Goal: Task Accomplishment & Management: Use online tool/utility

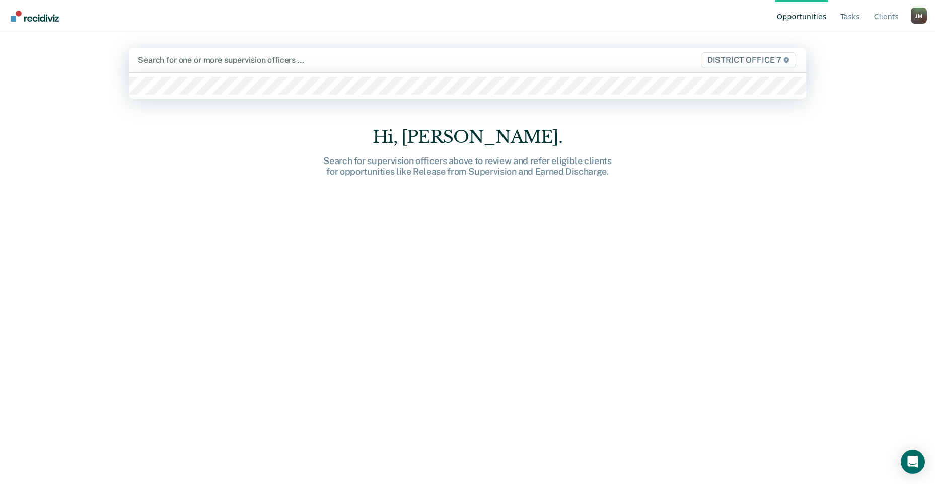
click at [194, 63] on div at bounding box center [368, 60] width 461 height 12
type input "[PERSON_NAME]"
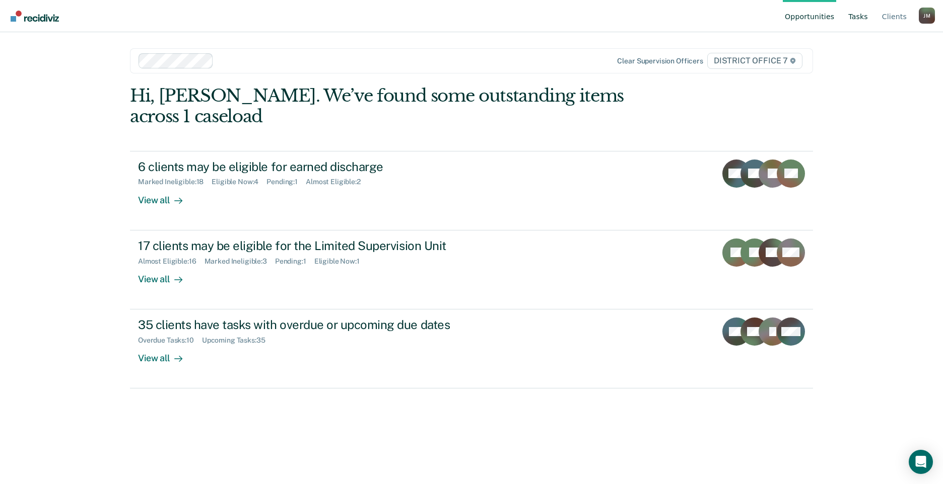
click at [862, 19] on link "Tasks" at bounding box center [858, 16] width 24 height 32
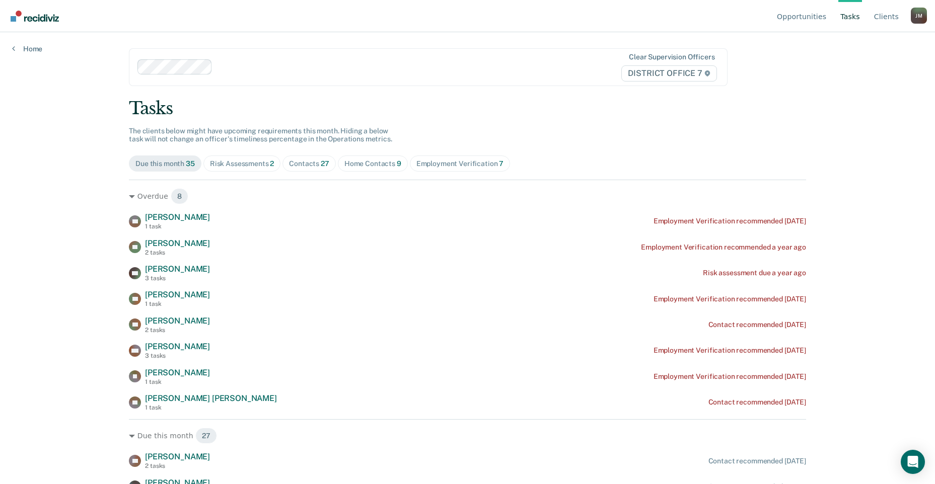
click at [303, 162] on div "Contacts 27" at bounding box center [309, 164] width 40 height 9
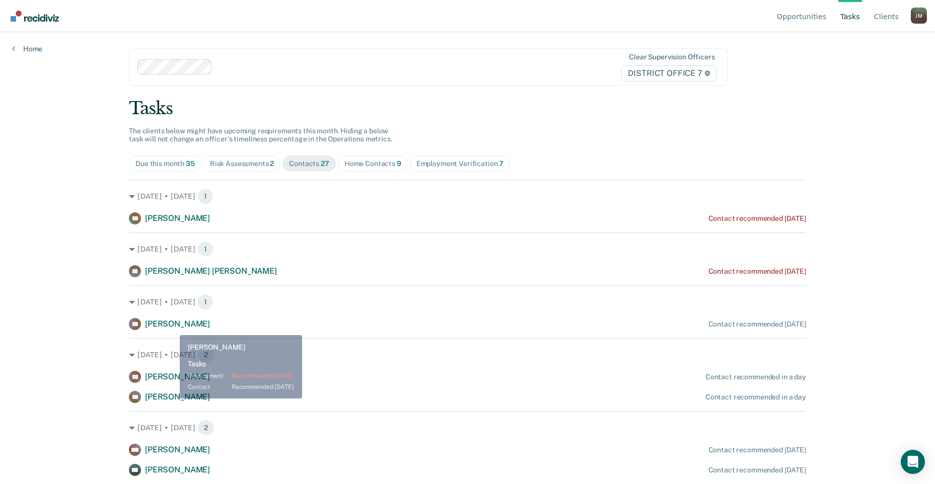
click at [172, 327] on span "[PERSON_NAME]" at bounding box center [177, 324] width 65 height 10
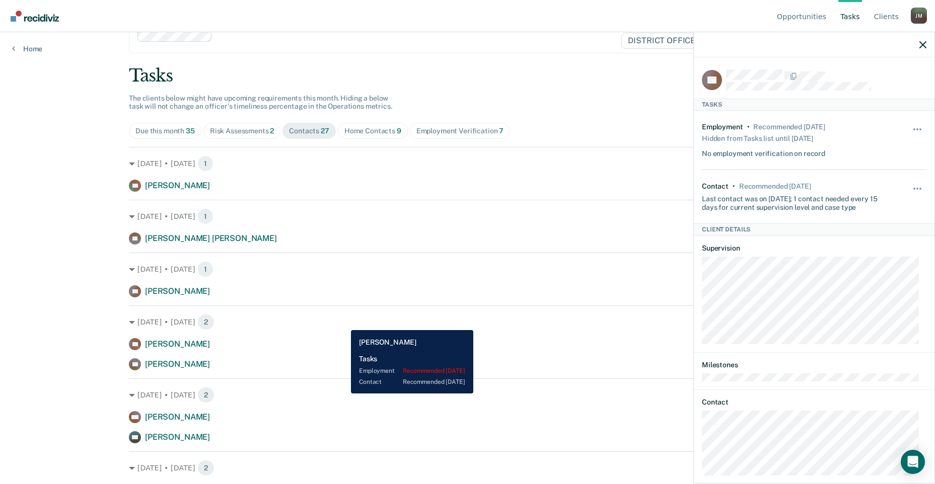
scroll to position [50, 0]
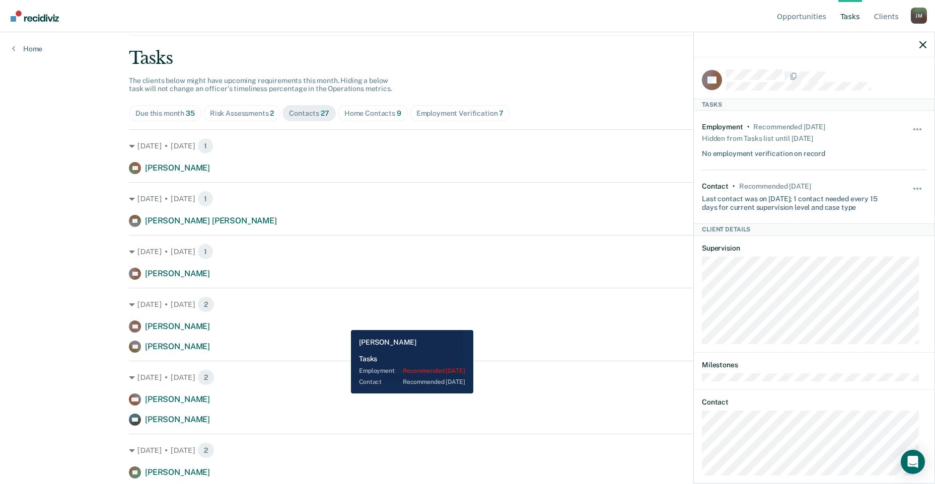
click at [343, 323] on div "KR [PERSON_NAME] Contact recommended in a day" at bounding box center [467, 327] width 677 height 12
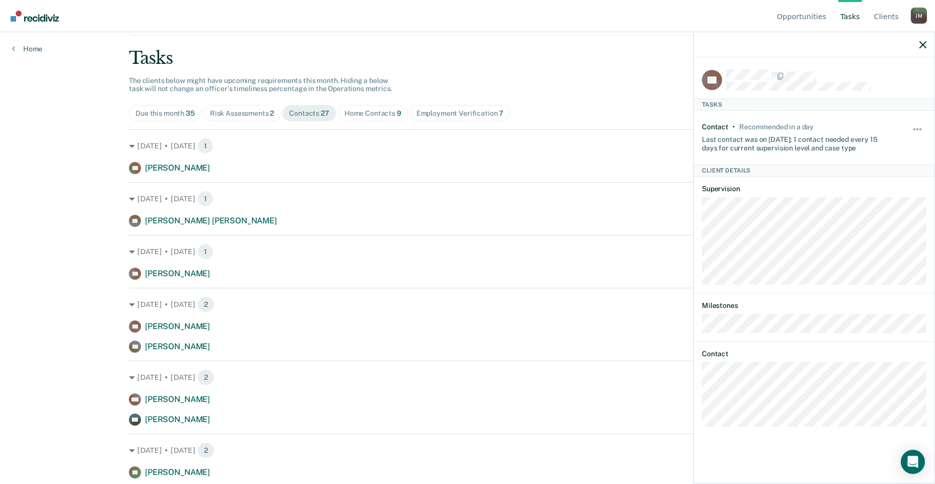
click at [28, 230] on div "Opportunities Tasks Client s [PERSON_NAME] Profile How it works Log Out Home Cl…" at bounding box center [467, 192] width 935 height 484
click at [923, 43] on icon "button" at bounding box center [922, 44] width 7 height 7
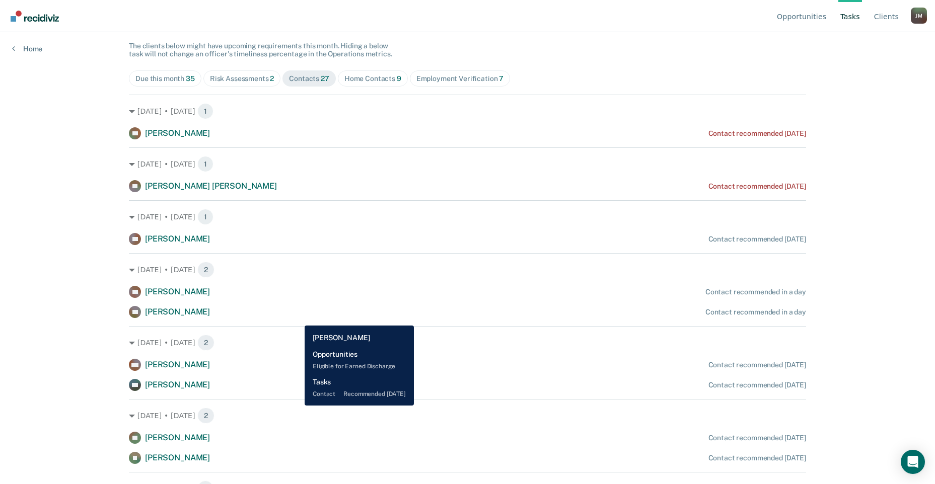
scroll to position [0, 0]
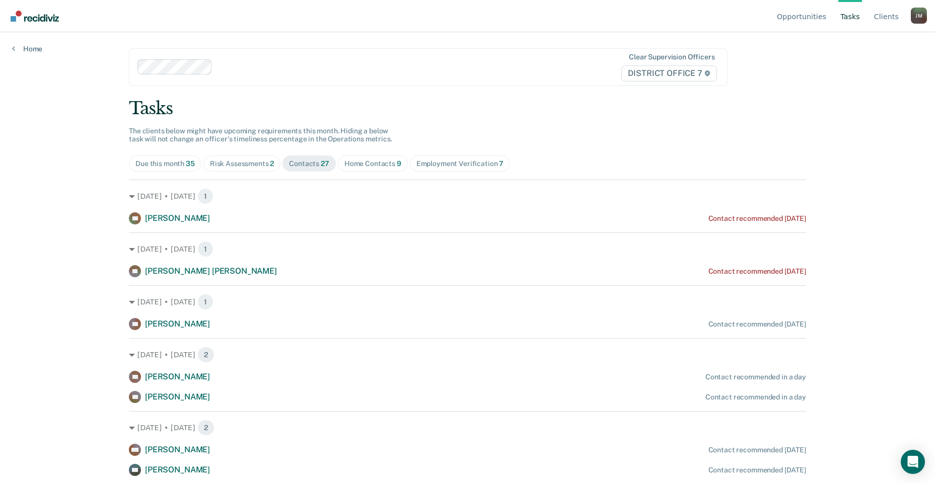
click at [356, 164] on div "Home Contacts 9" at bounding box center [372, 164] width 57 height 9
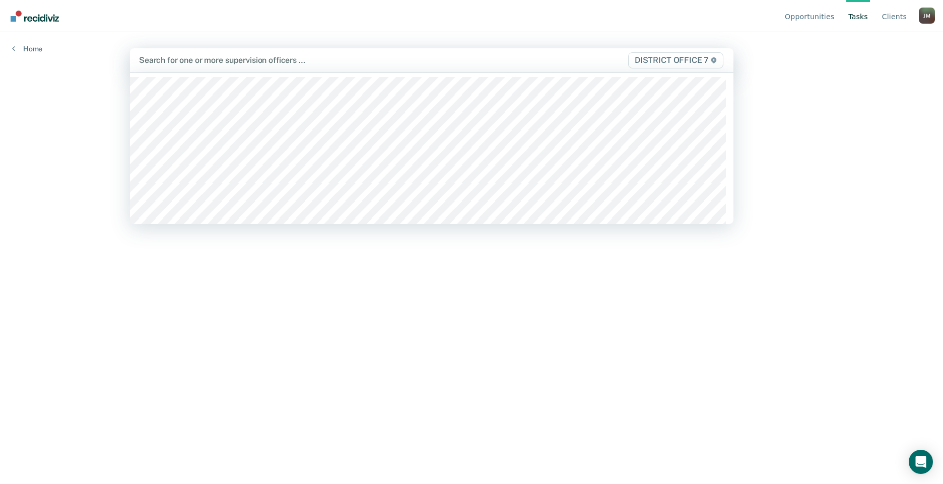
click at [215, 59] on div at bounding box center [343, 60] width 409 height 12
type input "or"
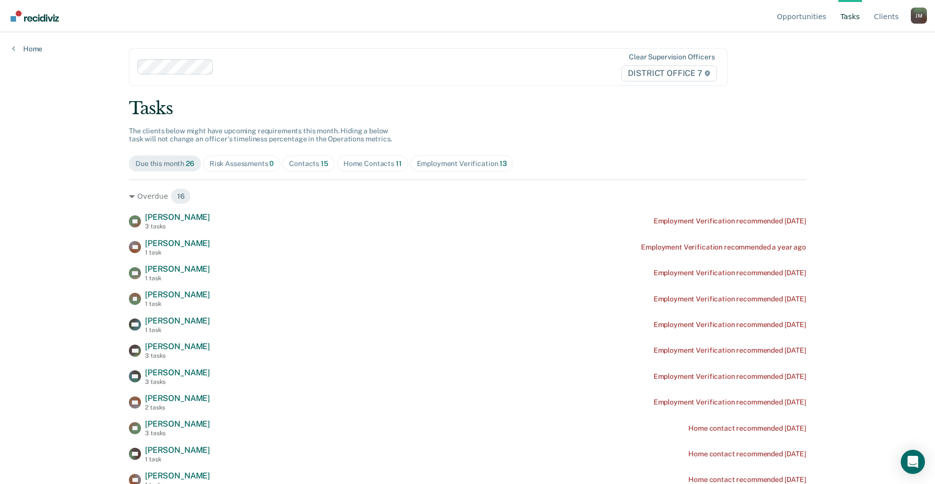
click at [386, 161] on div "Home Contacts 11" at bounding box center [372, 164] width 58 height 9
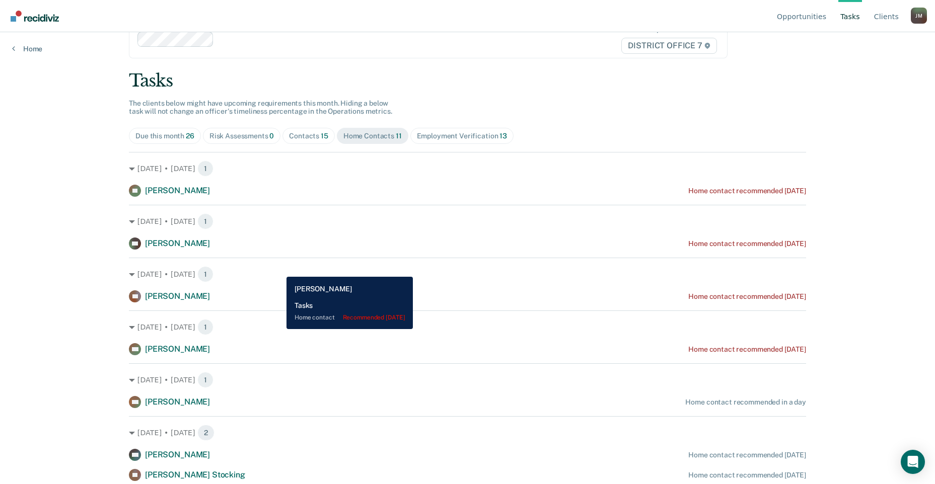
scroll to position [50, 0]
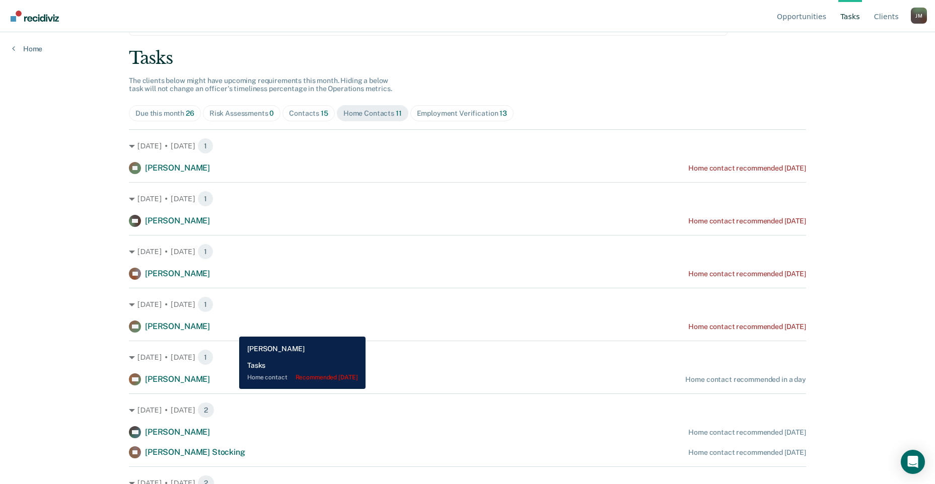
click at [210, 329] on span "[PERSON_NAME]" at bounding box center [177, 327] width 65 height 10
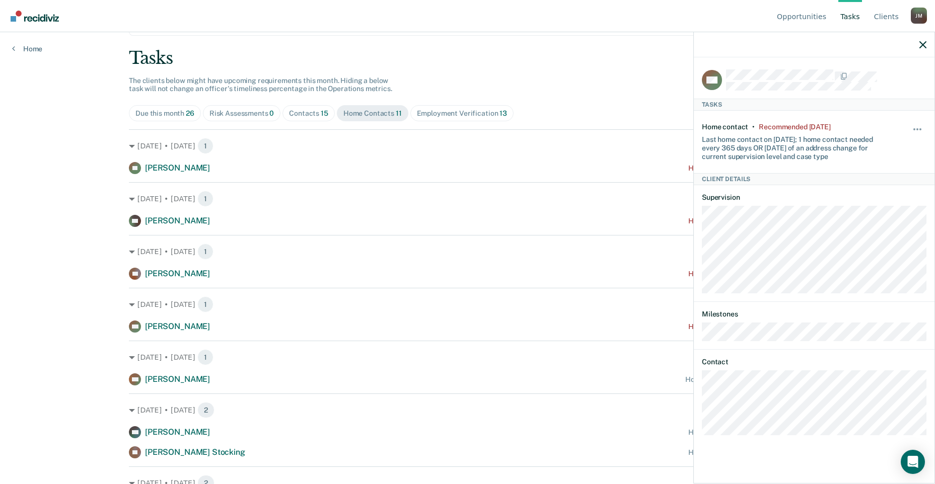
click at [73, 133] on div "Opportunities Tasks Client s [PERSON_NAME] Profile How it works Log Out Home Cl…" at bounding box center [467, 192] width 935 height 484
click at [926, 43] on icon "button" at bounding box center [922, 44] width 7 height 7
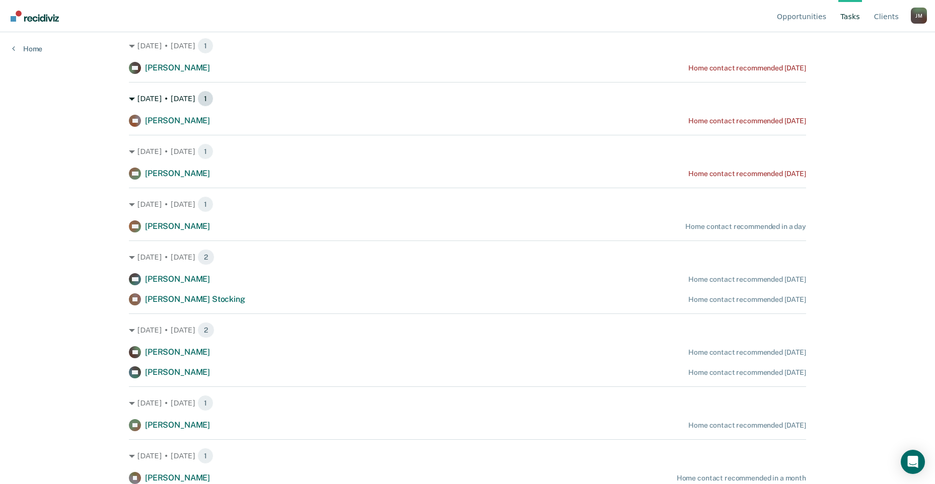
scroll to position [2, 0]
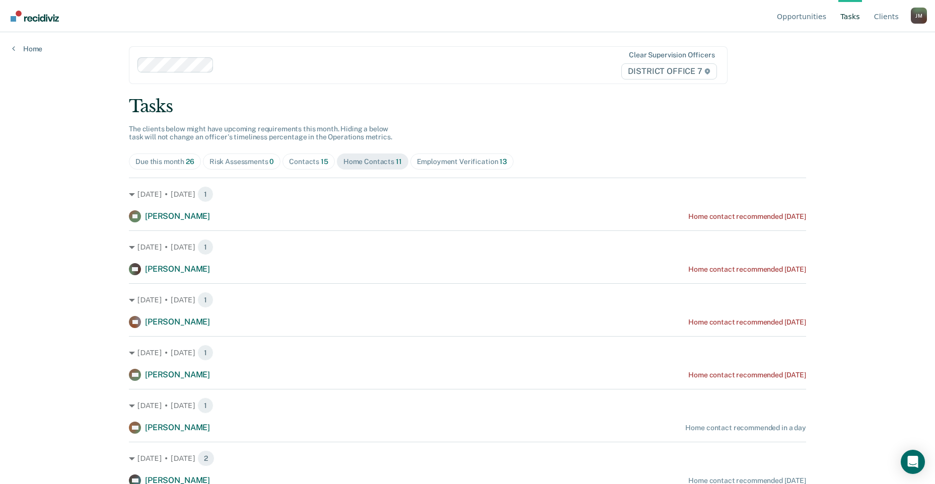
click at [300, 164] on div "Contacts 15" at bounding box center [308, 162] width 39 height 9
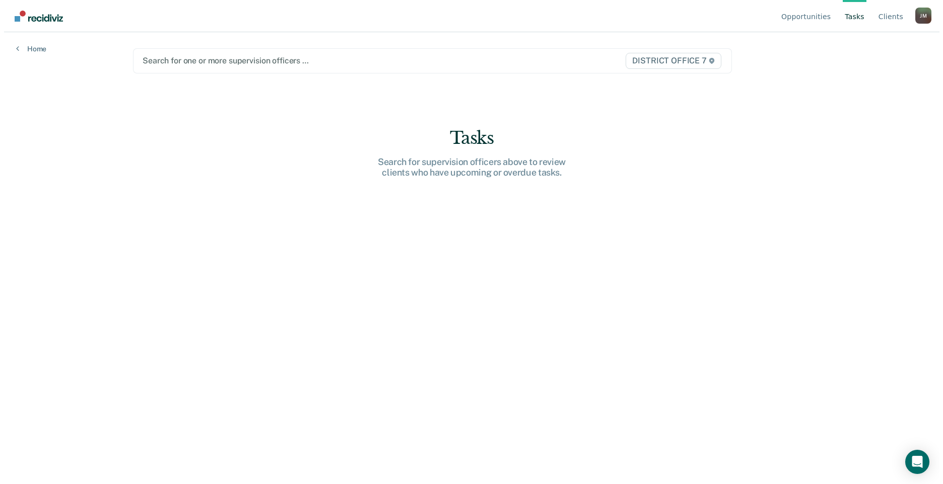
scroll to position [0, 0]
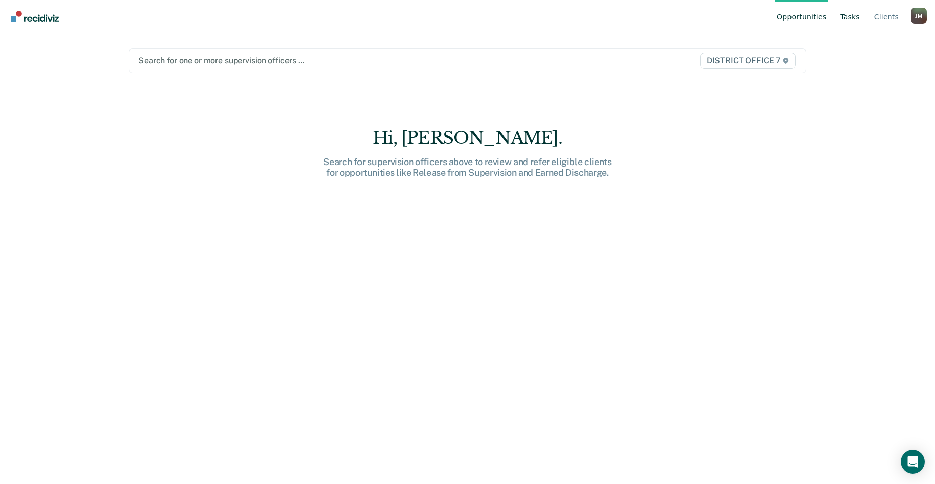
click at [861, 17] on link "Tasks" at bounding box center [850, 16] width 24 height 32
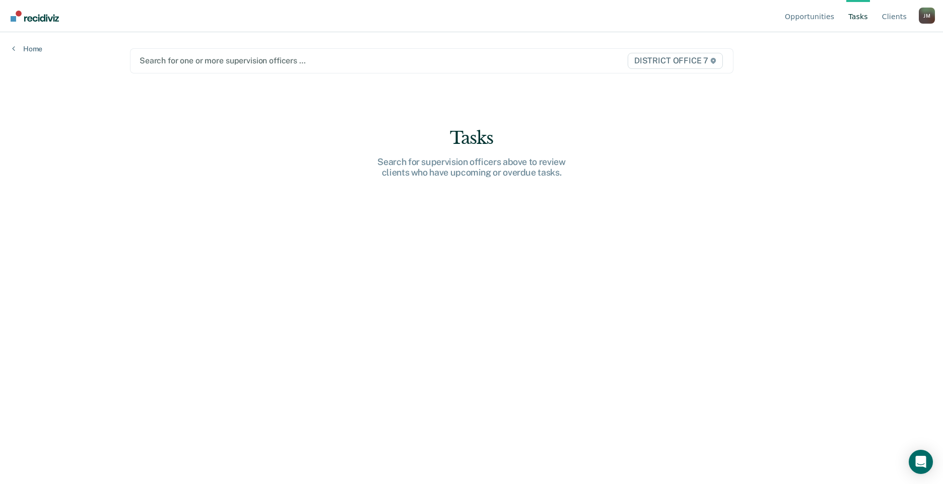
click at [357, 62] on div at bounding box center [343, 61] width 408 height 12
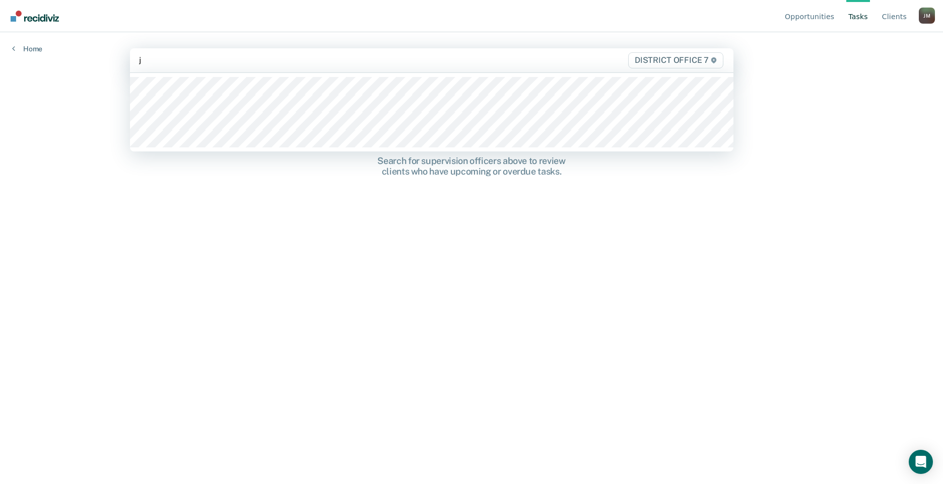
type input "ji"
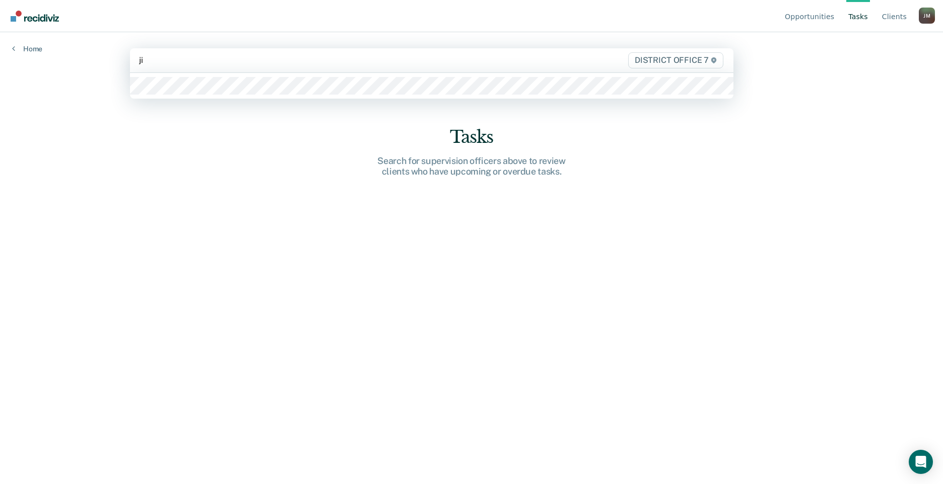
click at [334, 98] on div at bounding box center [431, 86] width 603 height 26
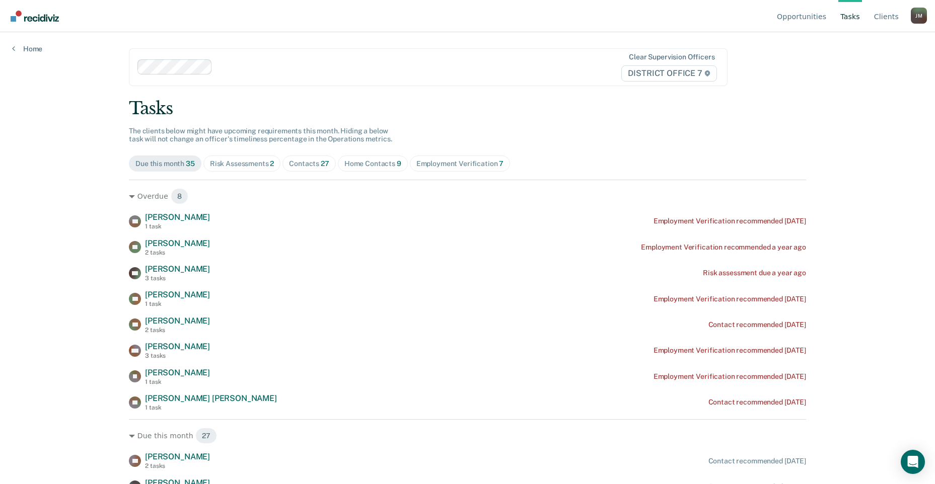
click at [301, 164] on div "Contacts 27" at bounding box center [309, 164] width 40 height 9
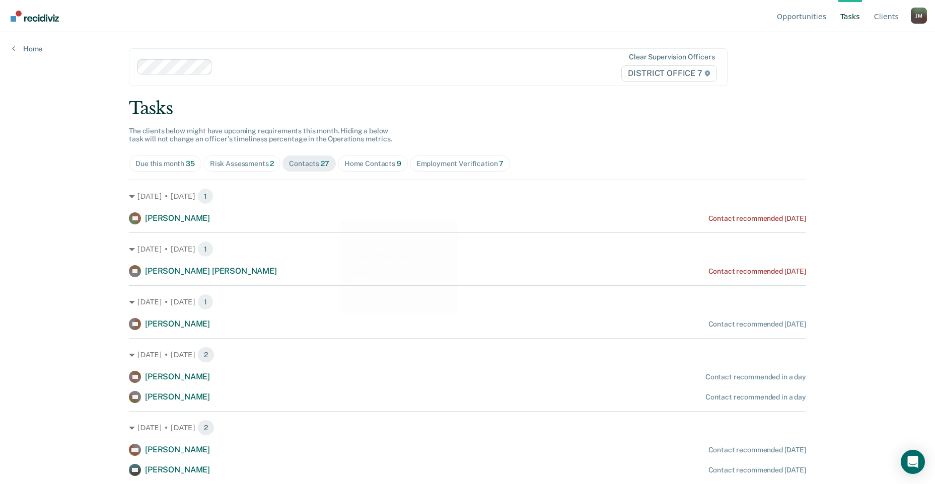
click at [362, 162] on div "Home Contacts 9" at bounding box center [372, 164] width 57 height 9
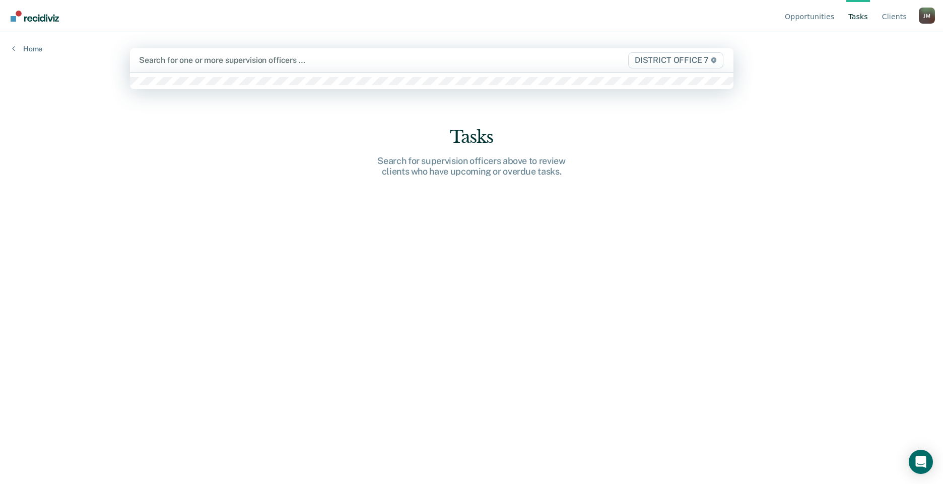
click at [206, 70] on div "Search for one or more supervision officers … DISTRICT OFFICE 7" at bounding box center [431, 60] width 603 height 24
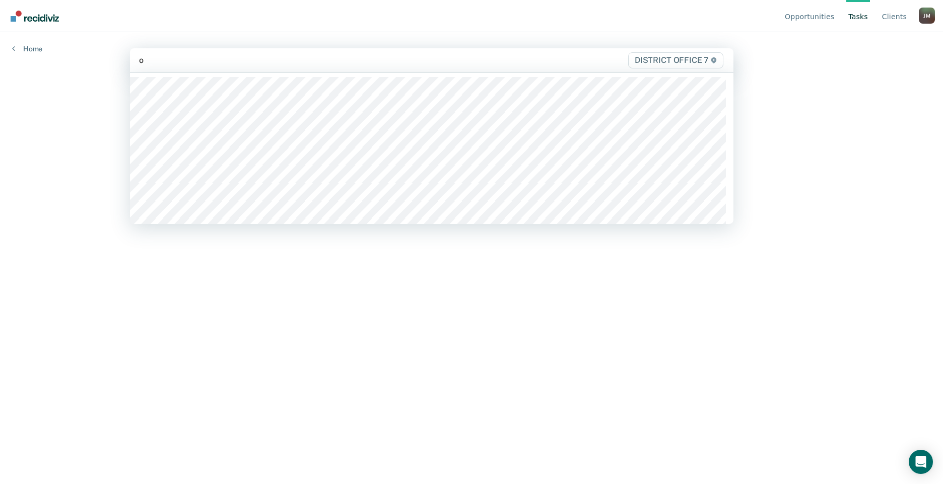
type input "or"
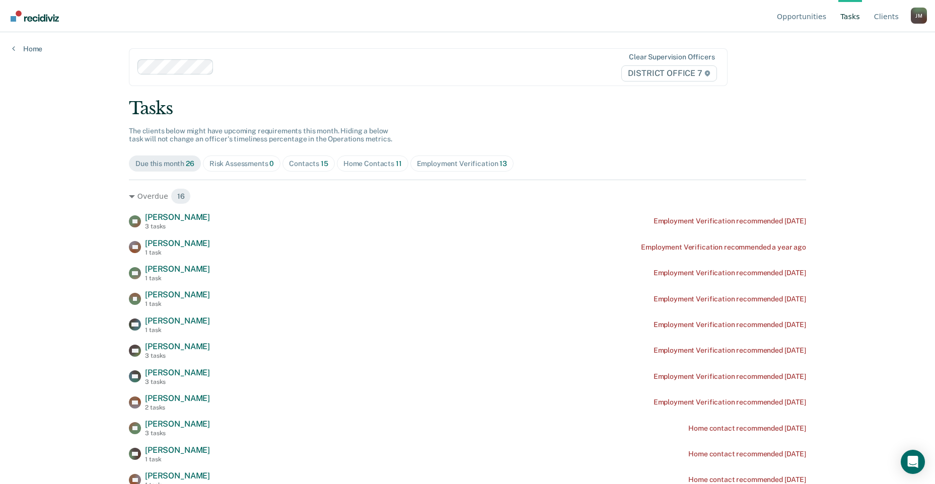
click at [310, 163] on div "Contacts 15" at bounding box center [308, 164] width 39 height 9
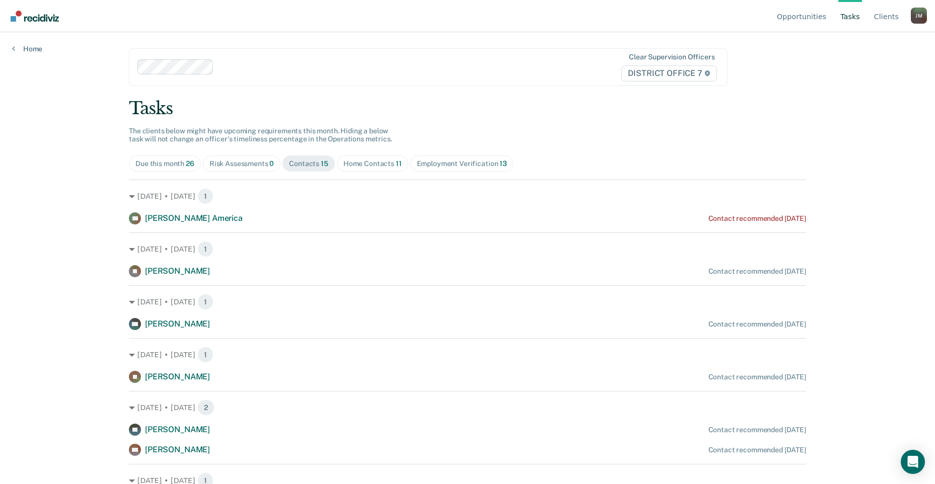
click at [384, 160] on div "Home Contacts 11" at bounding box center [372, 164] width 58 height 9
